Goal: Transaction & Acquisition: Obtain resource

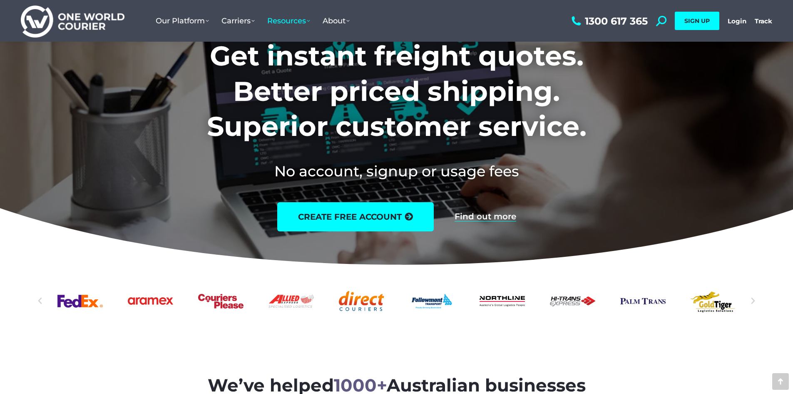
scroll to position [42, 0]
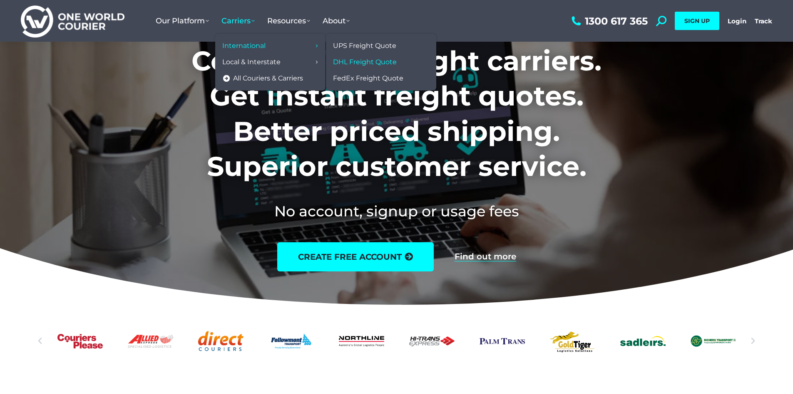
click at [374, 61] on span "DHL Freight Quote" at bounding box center [365, 62] width 64 height 9
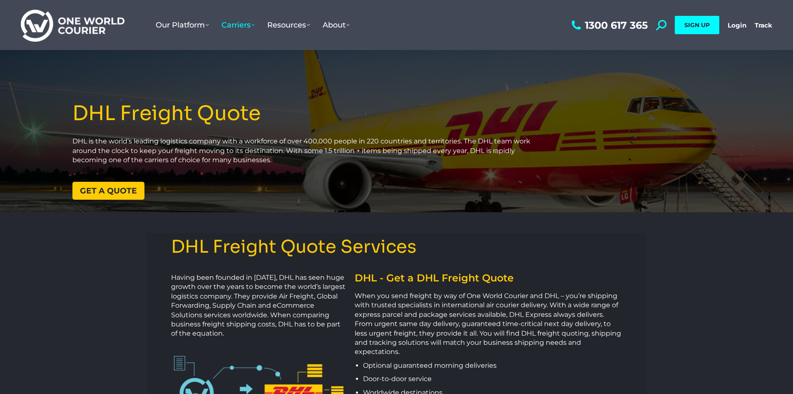
click at [130, 190] on span "Get a quote" at bounding box center [108, 191] width 57 height 8
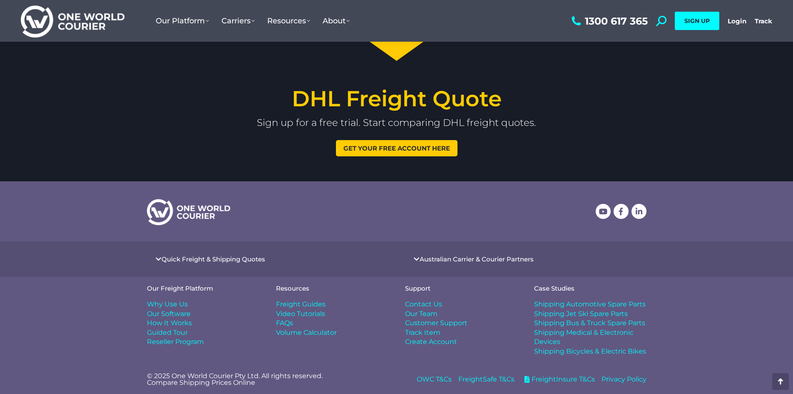
scroll to position [1047, 0]
click at [400, 157] on div "DHL Freight Quote Sign up for a free trial. Start comparing DHL freight quotes.…" at bounding box center [396, 121] width 793 height 85
click at [405, 148] on span "Get your free account here" at bounding box center [397, 148] width 107 height 6
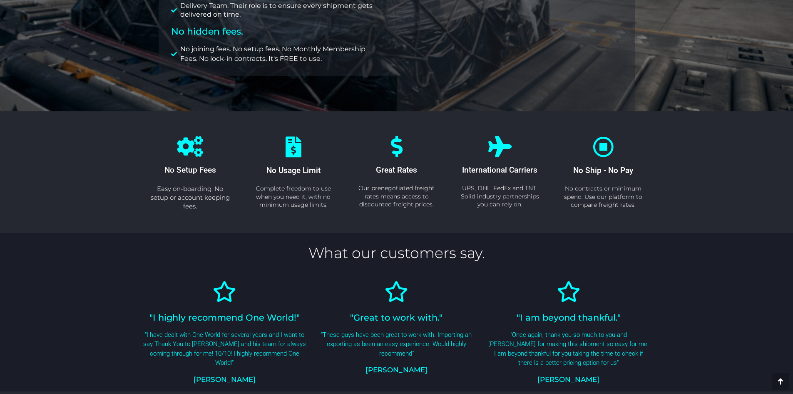
scroll to position [208, 0]
